Goal: Information Seeking & Learning: Find contact information

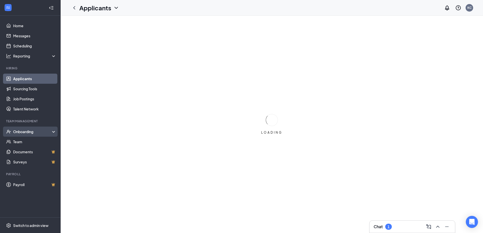
click at [26, 129] on div "Onboarding" at bounding box center [32, 131] width 39 height 5
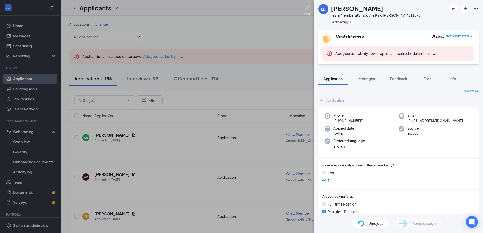
click at [308, 9] on img at bounding box center [307, 10] width 6 height 10
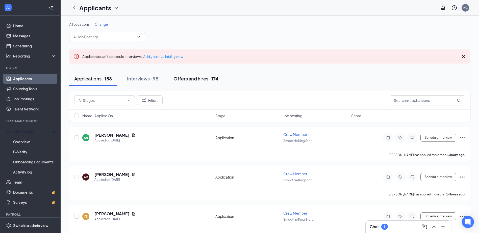
click at [202, 77] on div "Offers and hires · 174" at bounding box center [196, 79] width 45 height 6
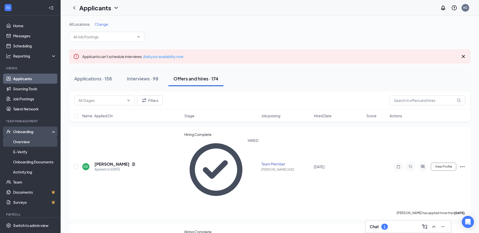
click at [37, 140] on link "Overview" at bounding box center [34, 142] width 43 height 10
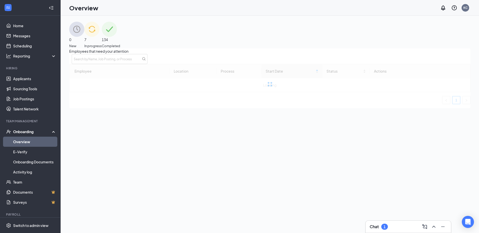
click at [120, 34] on div "134 Completed" at bounding box center [111, 35] width 18 height 27
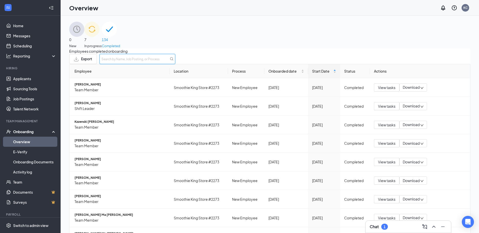
click at [175, 62] on input "text" at bounding box center [138, 59] width 76 height 10
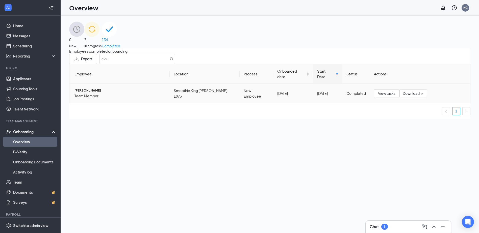
click at [98, 93] on span "[PERSON_NAME]" at bounding box center [120, 90] width 91 height 5
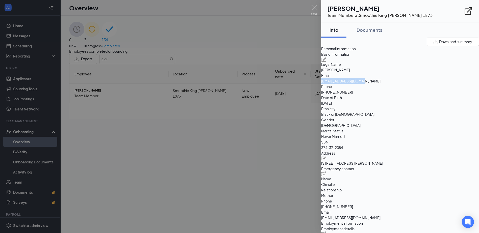
drag, startPoint x: 391, startPoint y: 95, endPoint x: 442, endPoint y: 97, distance: 50.6
click at [442, 84] on span "[EMAIL_ADDRESS][DOMAIN_NAME]" at bounding box center [400, 81] width 158 height 6
copy span "[EMAIL_ADDRESS][DOMAIN_NAME]"
click at [316, 9] on img at bounding box center [314, 10] width 6 height 10
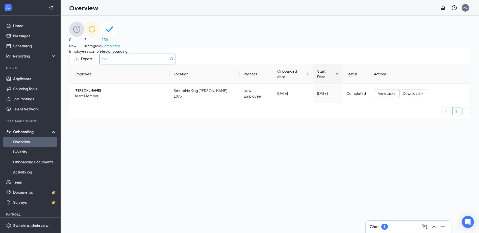
click at [175, 63] on input "dior" at bounding box center [138, 59] width 76 height 10
type input "d"
click at [91, 95] on span "Team Member" at bounding box center [120, 96] width 91 height 6
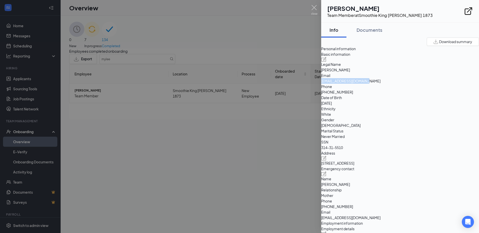
drag, startPoint x: 392, startPoint y: 95, endPoint x: 445, endPoint y: 96, distance: 52.8
click at [445, 84] on span "[EMAIL_ADDRESS][DOMAIN_NAME]" at bounding box center [400, 81] width 158 height 6
copy span "[EMAIL_ADDRESS][DOMAIN_NAME]"
click at [315, 8] on img at bounding box center [314, 10] width 6 height 10
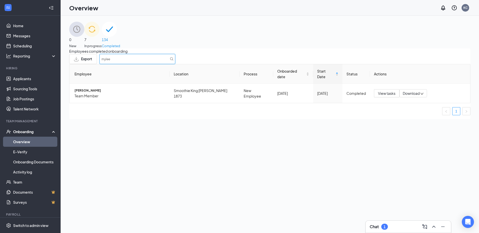
click at [175, 64] on input "mylee" at bounding box center [138, 59] width 76 height 10
click at [175, 60] on input "mylee" at bounding box center [138, 59] width 76 height 10
type input "m"
click at [98, 91] on span "[PERSON_NAME]" at bounding box center [120, 90] width 91 height 5
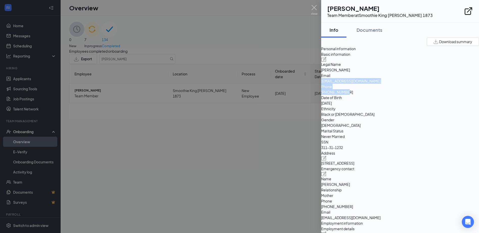
drag, startPoint x: 390, startPoint y: 93, endPoint x: 443, endPoint y: 99, distance: 53.4
click at [443, 99] on div "Basic information Legal Name [PERSON_NAME] Email [EMAIL_ADDRESS][DOMAIN_NAME] P…" at bounding box center [400, 101] width 158 height 99
drag, startPoint x: 430, startPoint y: 104, endPoint x: 427, endPoint y: 103, distance: 2.7
click at [430, 95] on span "[PHONE_NUMBER]" at bounding box center [400, 92] width 158 height 6
drag, startPoint x: 392, startPoint y: 94, endPoint x: 441, endPoint y: 97, distance: 48.9
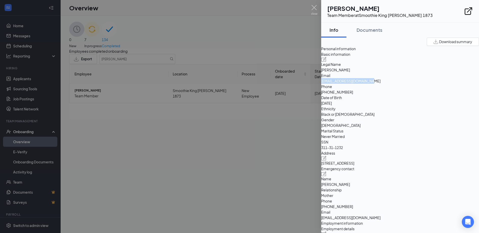
click at [441, 84] on span "[EMAIL_ADDRESS][DOMAIN_NAME]" at bounding box center [400, 81] width 158 height 6
copy span "[EMAIL_ADDRESS][DOMAIN_NAME]"
click at [311, 8] on div at bounding box center [239, 116] width 479 height 233
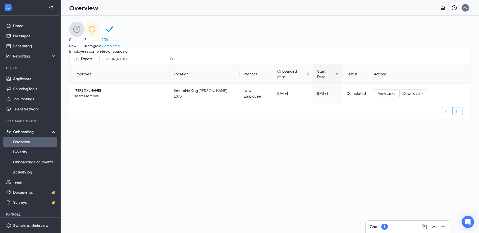
click at [313, 8] on div "Overview KC" at bounding box center [270, 8] width 419 height 16
click at [175, 64] on input "[PERSON_NAME]" at bounding box center [138, 59] width 76 height 10
type input "n"
type input "jer"
click at [98, 95] on span "Team Member" at bounding box center [120, 96] width 91 height 6
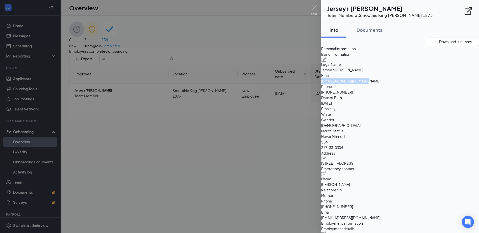
drag, startPoint x: 389, startPoint y: 96, endPoint x: 441, endPoint y: 94, distance: 52.1
click at [441, 84] on div "Email [EMAIL_ADDRESS][DOMAIN_NAME]" at bounding box center [400, 78] width 158 height 11
copy div "[EMAIL_ADDRESS][DOMAIN_NAME]"
